Goal: Find specific page/section: Find specific page/section

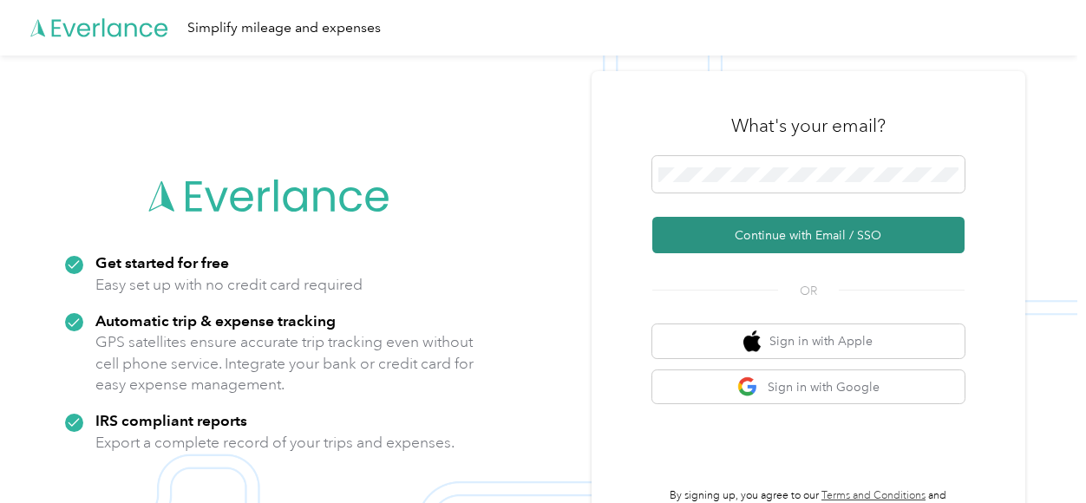
click at [817, 239] on button "Continue with Email / SSO" at bounding box center [808, 235] width 312 height 36
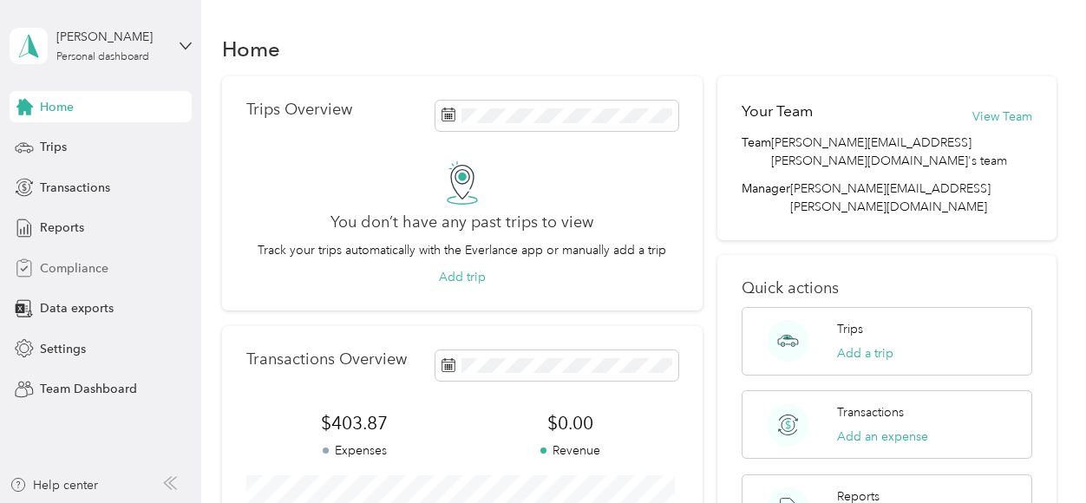
click at [86, 262] on span "Compliance" at bounding box center [74, 268] width 69 height 18
